Goal: Task Accomplishment & Management: Manage account settings

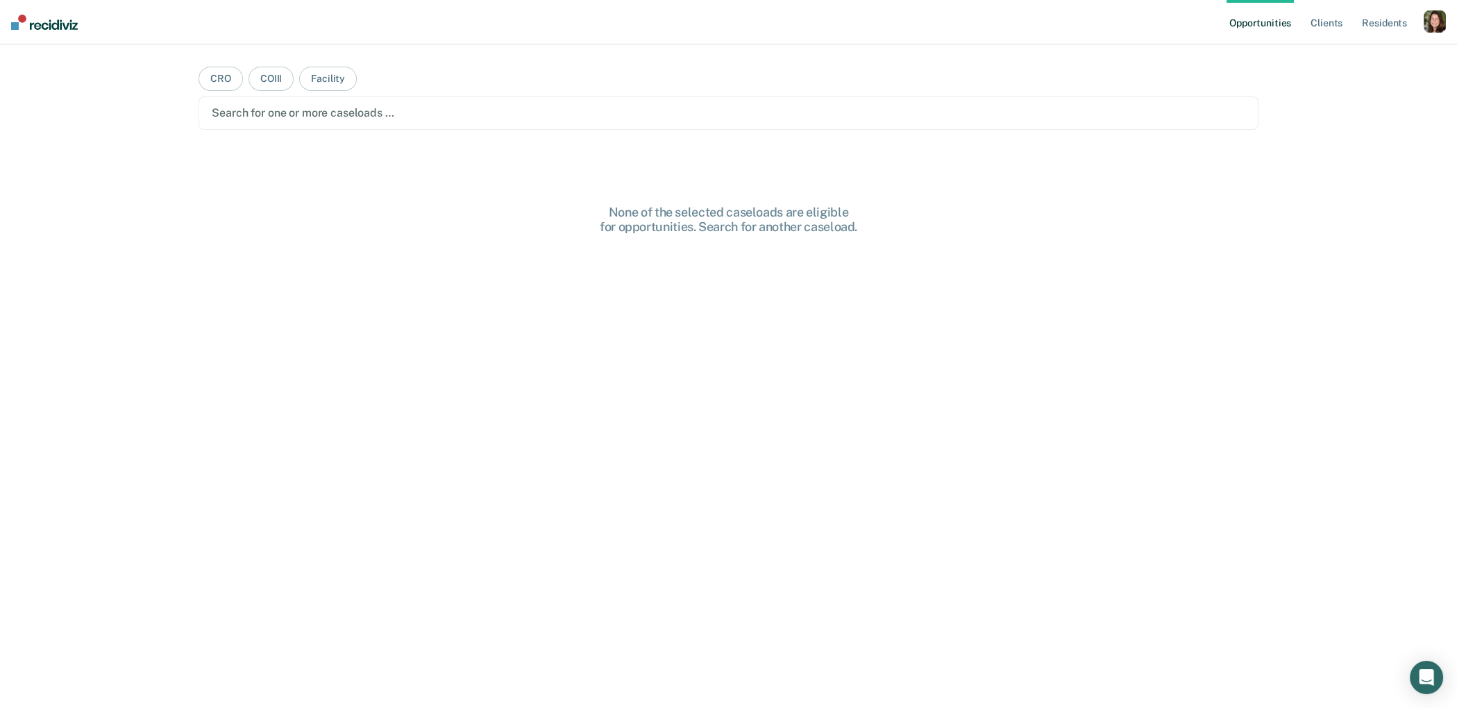
click at [1432, 13] on div "button" at bounding box center [1435, 21] width 22 height 22
click at [1323, 51] on link "Profile" at bounding box center [1379, 57] width 112 height 12
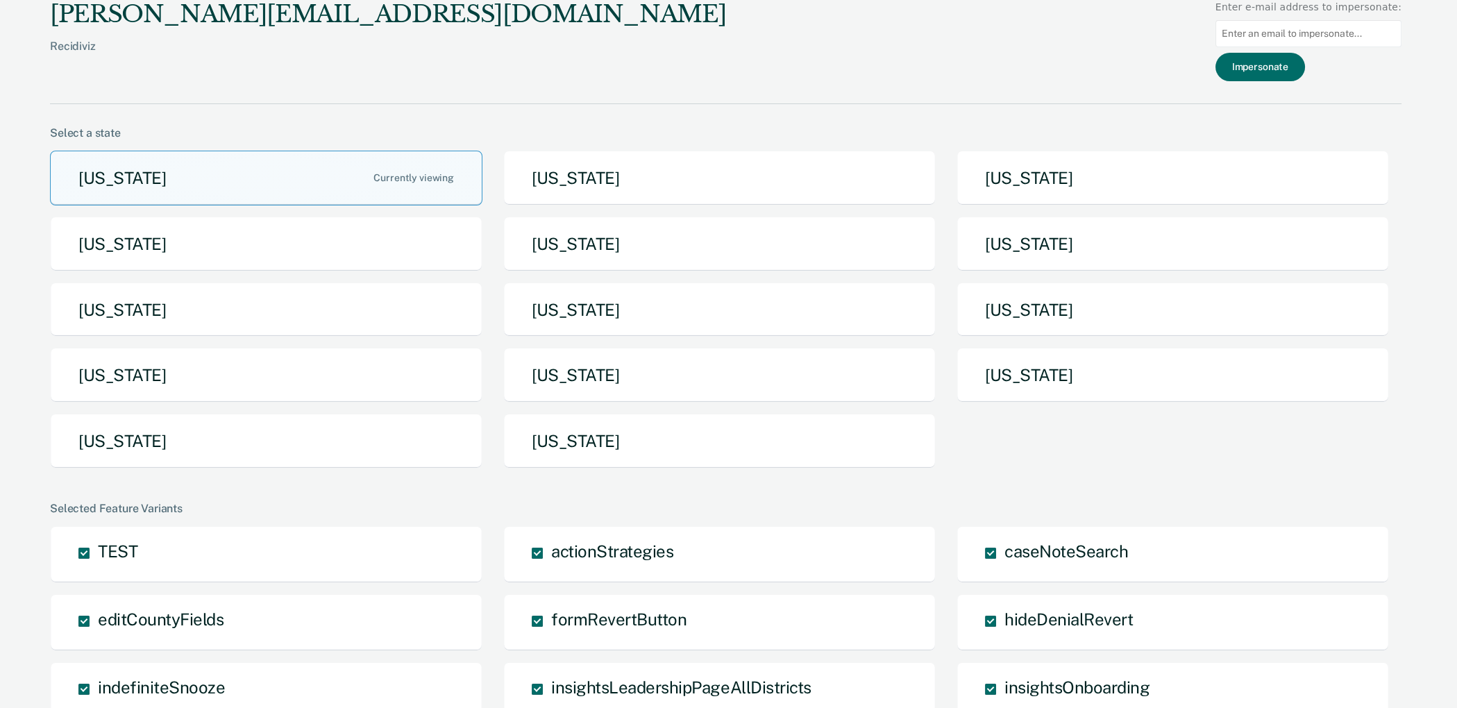
click at [267, 340] on div "[US_STATE] [US_STATE] [US_STATE] [US_STATE] [US_STATE] [US_STATE] [US_STATE] [U…" at bounding box center [726, 315] width 1352 height 329
click at [295, 303] on button "[US_STATE]" at bounding box center [266, 310] width 433 height 55
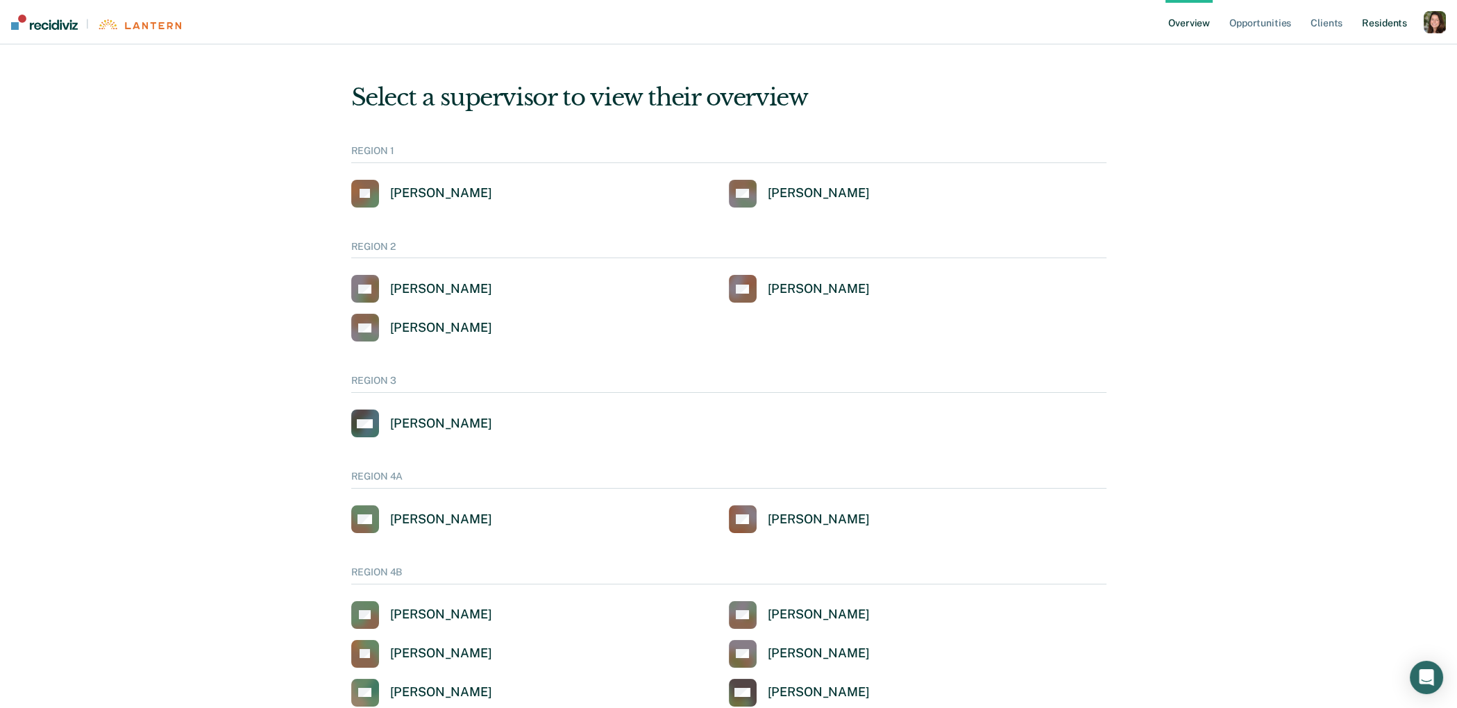
click at [1389, 23] on link "Resident s" at bounding box center [1384, 22] width 51 height 44
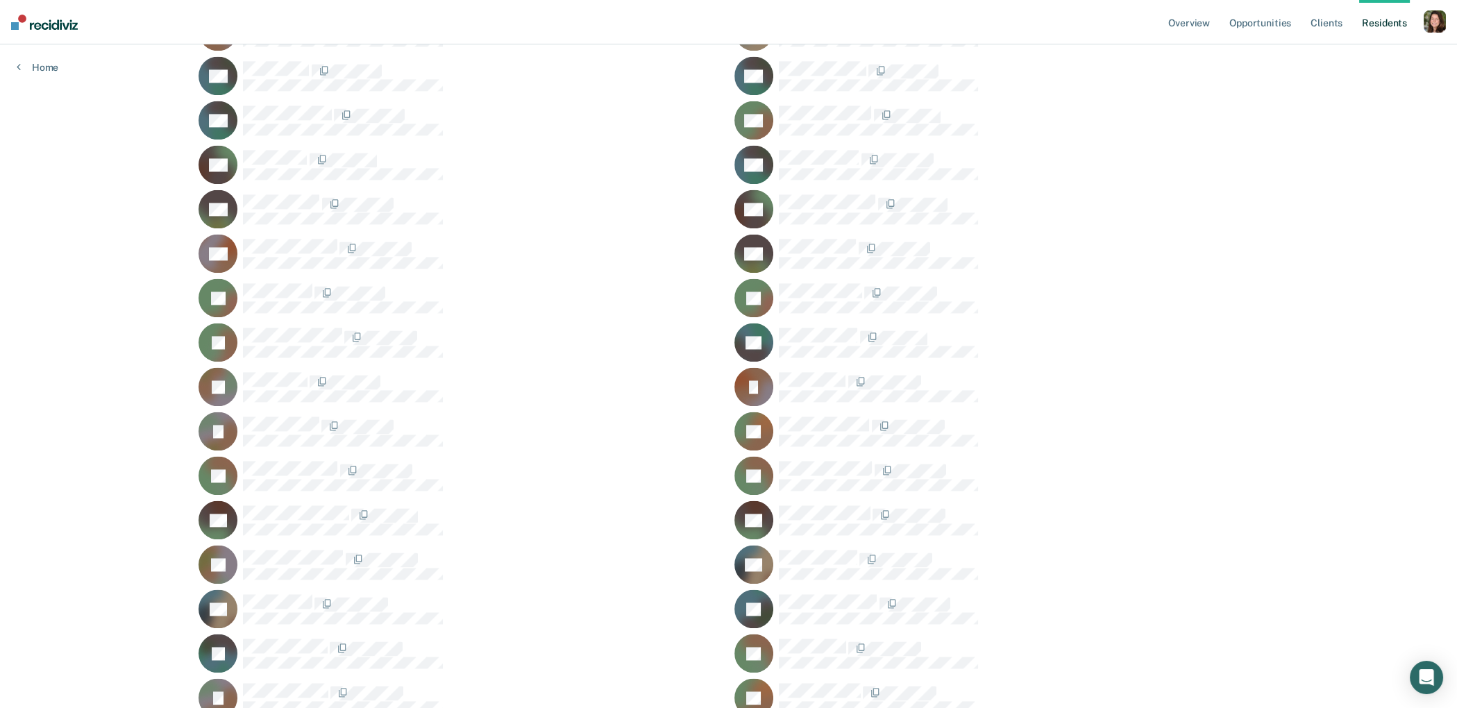
scroll to position [5313, 0]
